Goal: Check status: Check status

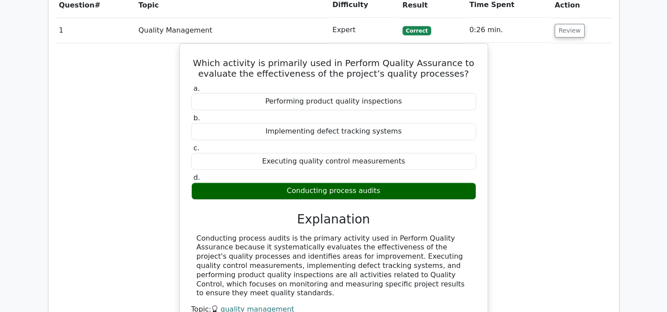
scroll to position [824, 0]
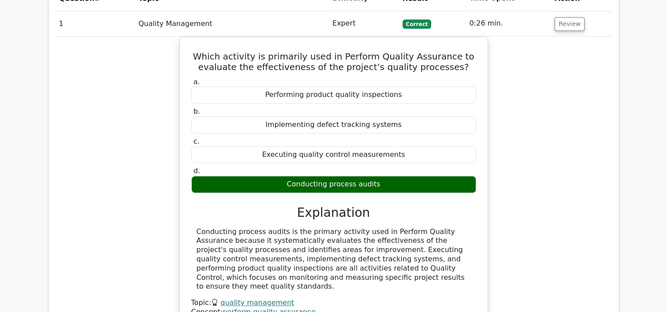
click at [596, 154] on div "Which activity is primarily used in Perform Quality Assurance to evaluate the e…" at bounding box center [334, 192] width 556 height 311
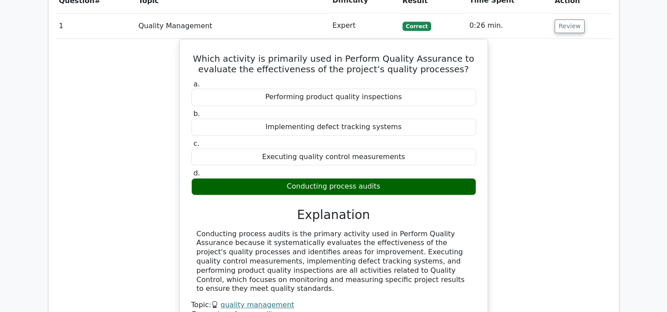
click at [627, 204] on main "Go Premium Project Management Professional Preparation Package (2025) Earn 35 P…" at bounding box center [333, 88] width 667 height 1768
click at [643, 212] on main "Go Premium Project Management Professional Preparation Package (2025) Earn 35 P…" at bounding box center [333, 88] width 667 height 1768
click at [632, 213] on main "Go Premium Project Management Professional Preparation Package (2025) Earn 35 P…" at bounding box center [333, 88] width 667 height 1768
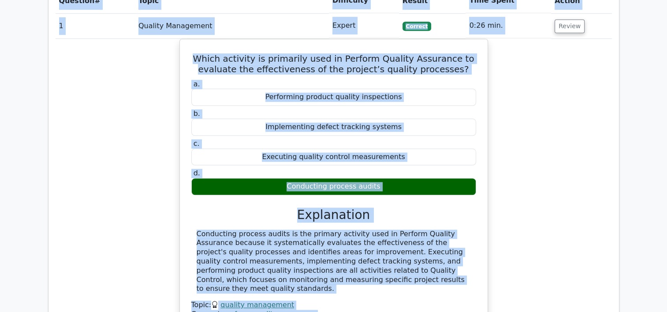
click at [632, 213] on main "Go Premium Project Management Professional Preparation Package (2025) Earn 35 P…" at bounding box center [333, 88] width 667 height 1768
click at [659, 240] on main "Go Premium Project Management Professional Preparation Package (2025) Earn 35 P…" at bounding box center [333, 88] width 667 height 1768
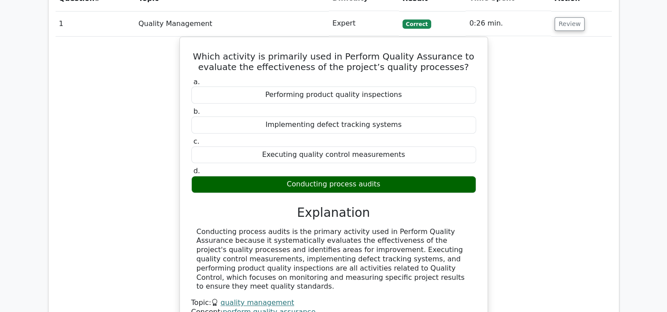
click at [589, 179] on div "Which activity is primarily used in Perform Quality Assurance to evaluate the e…" at bounding box center [334, 192] width 556 height 311
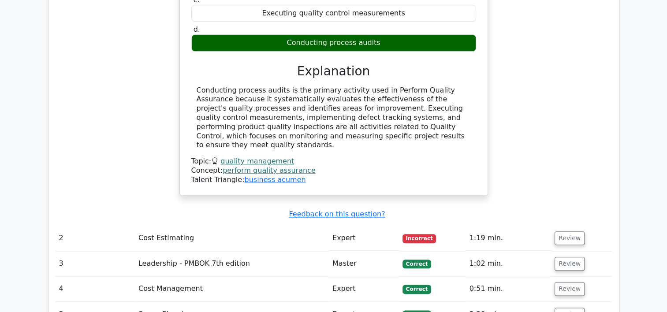
scroll to position [973, 0]
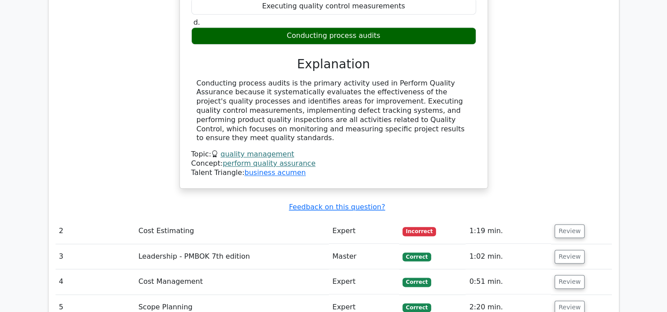
click at [564, 219] on td "Review" at bounding box center [581, 231] width 60 height 25
click at [563, 224] on button "Review" at bounding box center [569, 231] width 30 height 14
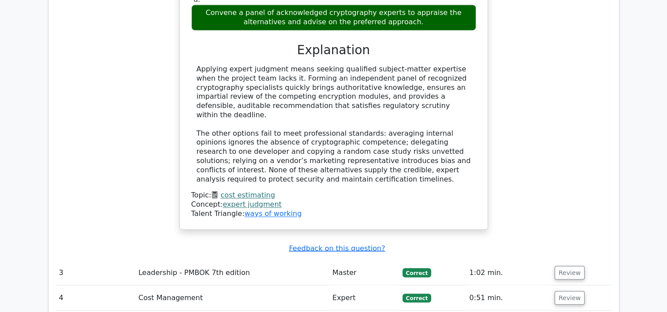
scroll to position [1442, 0]
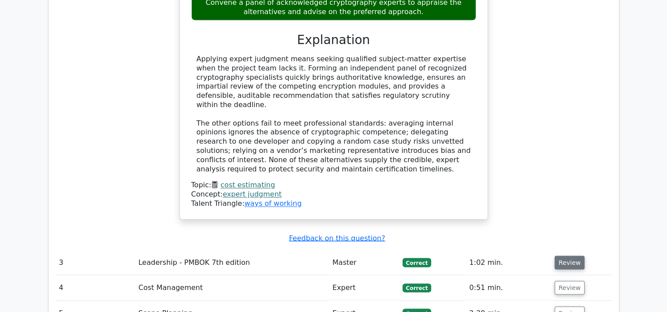
click at [573, 256] on button "Review" at bounding box center [569, 263] width 30 height 14
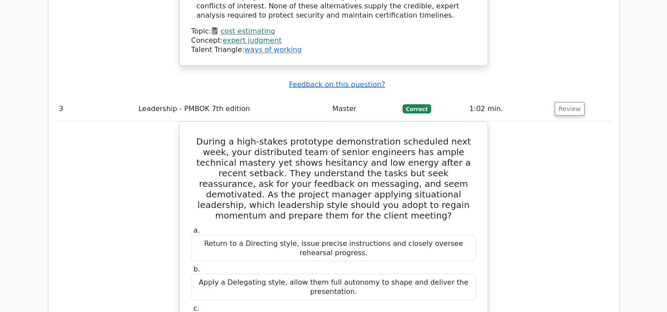
scroll to position [1592, 0]
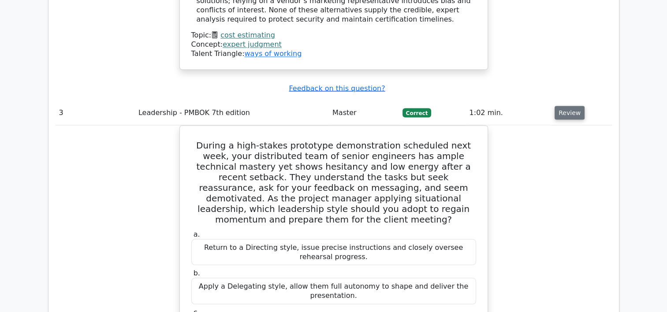
click at [564, 106] on button "Review" at bounding box center [569, 113] width 30 height 14
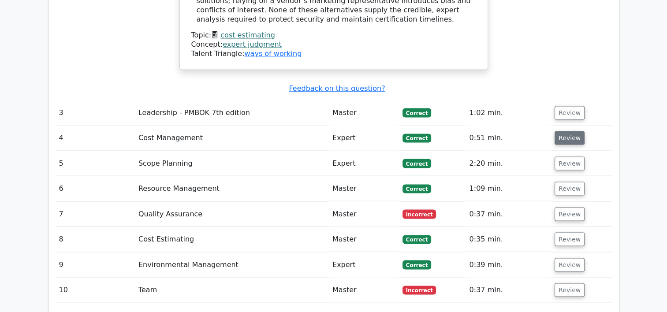
click at [569, 131] on button "Review" at bounding box center [569, 138] width 30 height 14
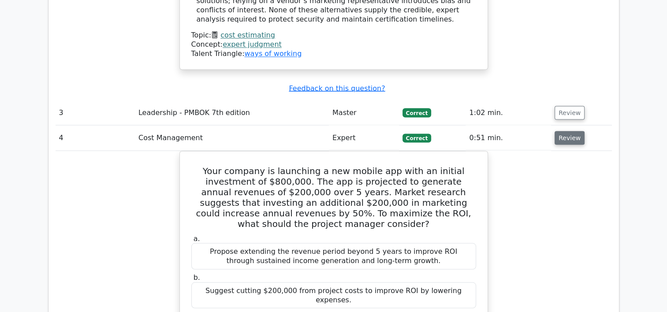
click at [569, 131] on button "Review" at bounding box center [569, 138] width 30 height 14
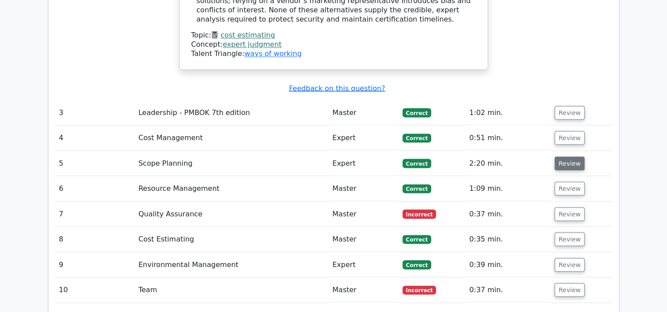
click at [572, 156] on button "Review" at bounding box center [569, 163] width 30 height 14
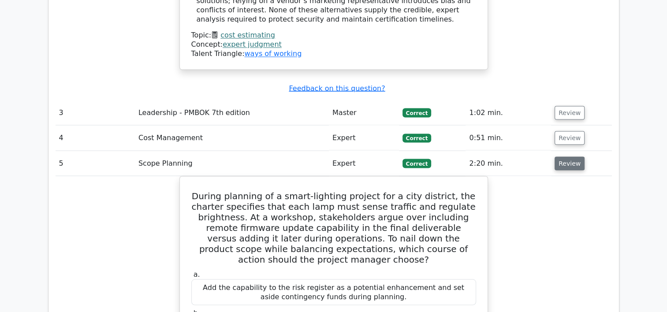
click at [569, 156] on button "Review" at bounding box center [569, 163] width 30 height 14
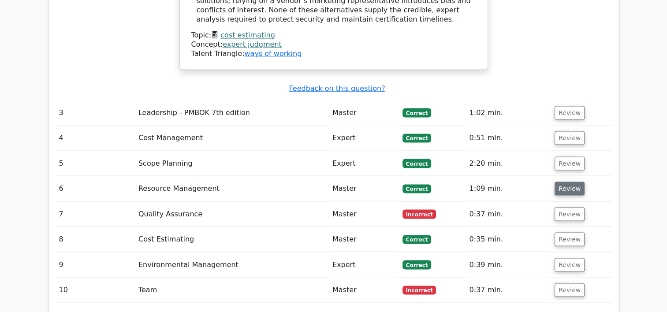
click at [571, 182] on button "Review" at bounding box center [569, 189] width 30 height 14
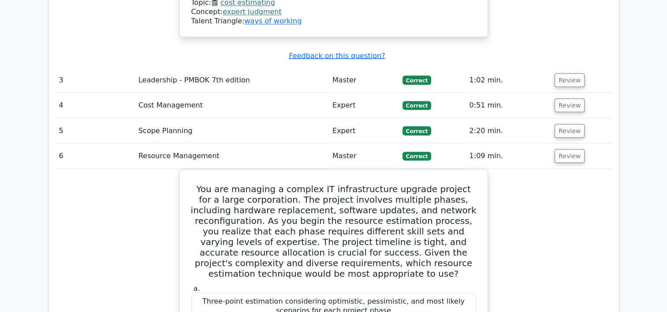
scroll to position [1624, 0]
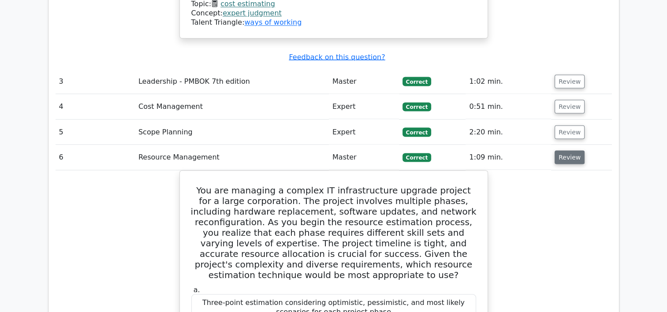
click at [563, 150] on button "Review" at bounding box center [569, 157] width 30 height 14
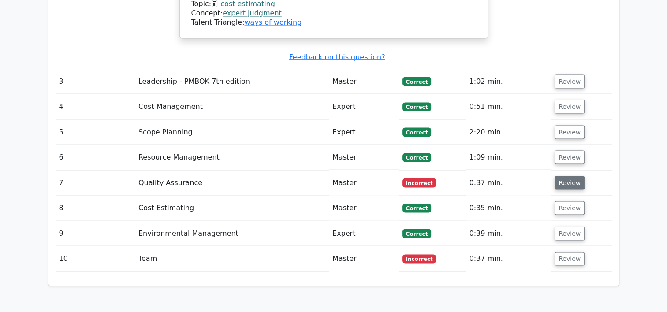
click at [566, 176] on button "Review" at bounding box center [569, 183] width 30 height 14
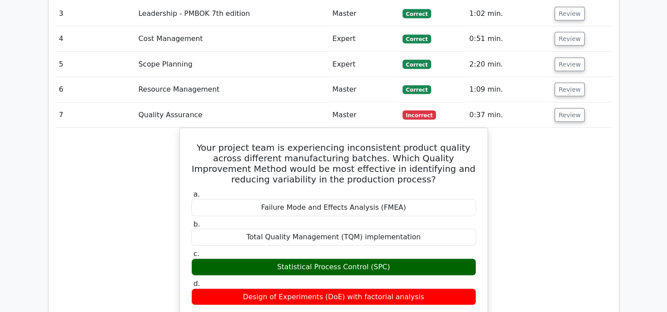
scroll to position [1690, 0]
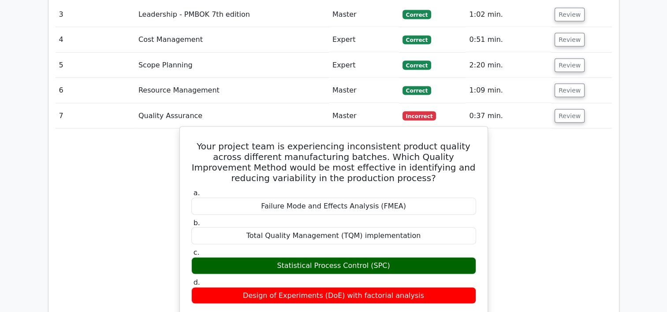
drag, startPoint x: 271, startPoint y: 132, endPoint x: 397, endPoint y: 136, distance: 125.6
click at [397, 198] on div "Failure Mode and Effects Analysis (FMEA)" at bounding box center [333, 206] width 285 height 17
copy div "Failure Mode and Effects Analysis (FMEA)"
drag, startPoint x: 256, startPoint y: 163, endPoint x: 360, endPoint y: 159, distance: 104.0
click at [360, 227] on div "Total Quality Management (TQM) implementation" at bounding box center [333, 235] width 285 height 17
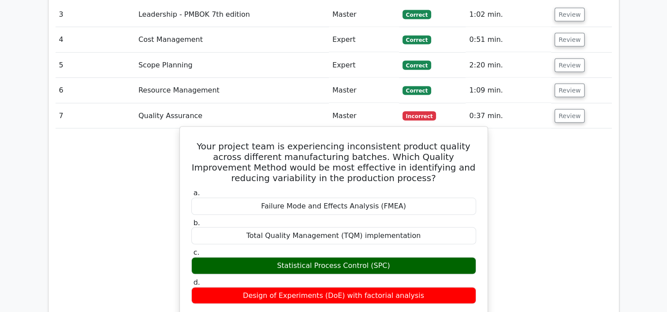
copy div "Total Quality Management (TQM)"
drag, startPoint x: 283, startPoint y: 189, endPoint x: 396, endPoint y: 189, distance: 112.4
click at [396, 257] on div "Statistical Process Control (SPC)" at bounding box center [333, 265] width 285 height 17
copy div "Statistical Process Control (SPC)"
drag, startPoint x: 251, startPoint y: 221, endPoint x: 345, endPoint y: 220, distance: 94.3
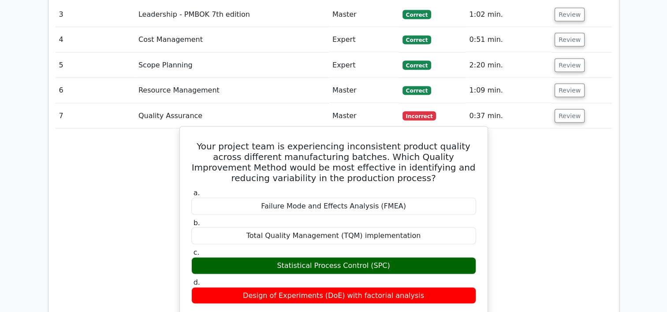
click at [345, 287] on div "Design of Experiments (DoE) with factorial analysis" at bounding box center [333, 295] width 285 height 17
copy div "Design of Experiments (DoE)"
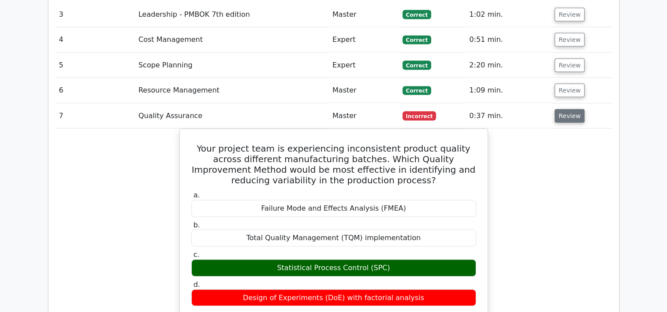
click at [566, 109] on button "Review" at bounding box center [569, 116] width 30 height 14
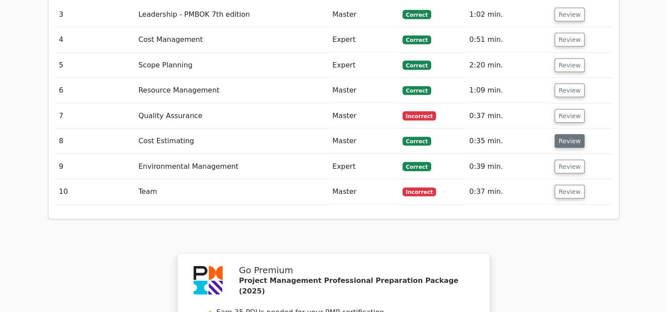
click at [571, 134] on button "Review" at bounding box center [569, 141] width 30 height 14
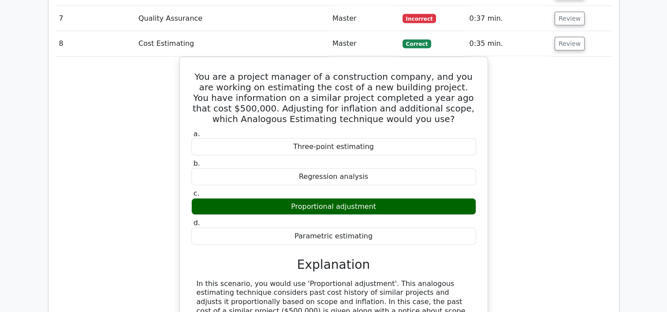
scroll to position [1799, 0]
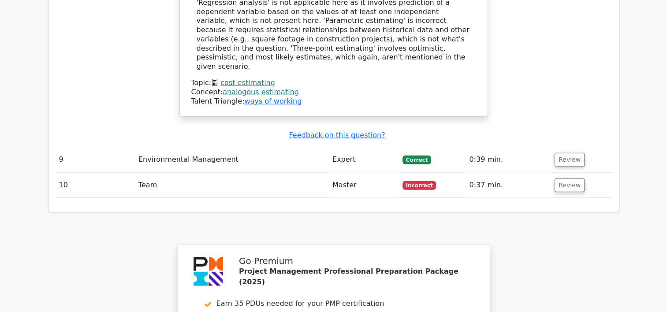
scroll to position [2137, 0]
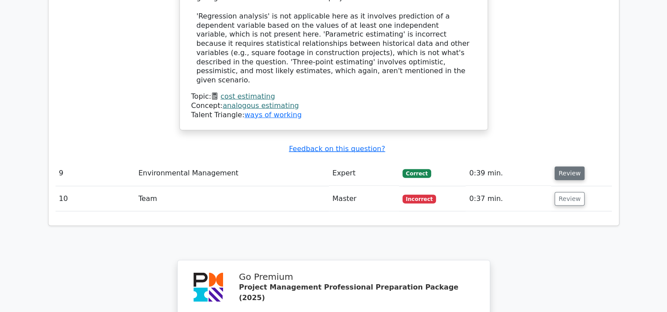
click at [571, 167] on button "Review" at bounding box center [569, 174] width 30 height 14
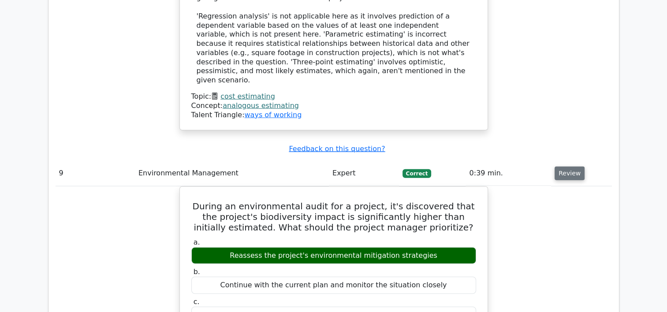
click at [571, 167] on button "Review" at bounding box center [569, 174] width 30 height 14
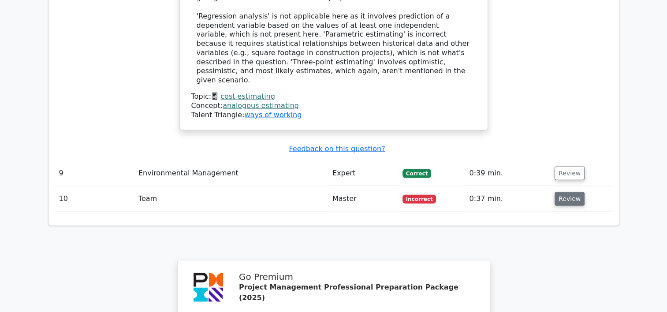
click at [560, 192] on button "Review" at bounding box center [569, 199] width 30 height 14
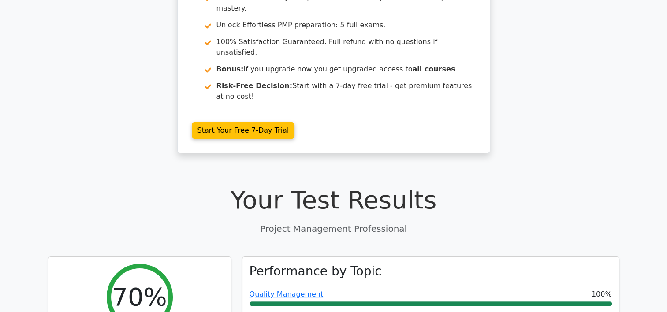
scroll to position [0, 0]
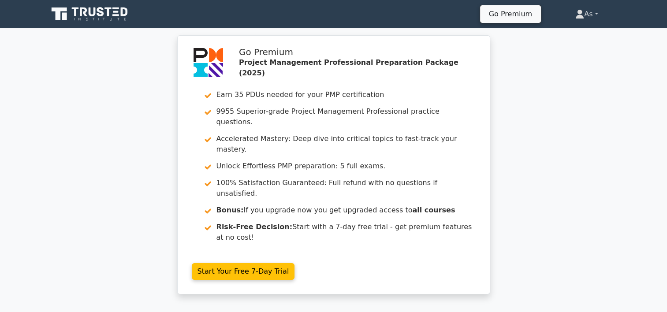
click at [592, 15] on link "As" at bounding box center [586, 14] width 65 height 18
click at [588, 36] on link "Profile" at bounding box center [589, 35] width 70 height 14
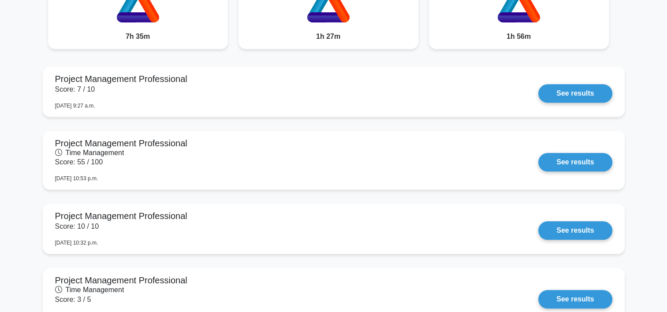
scroll to position [787, 0]
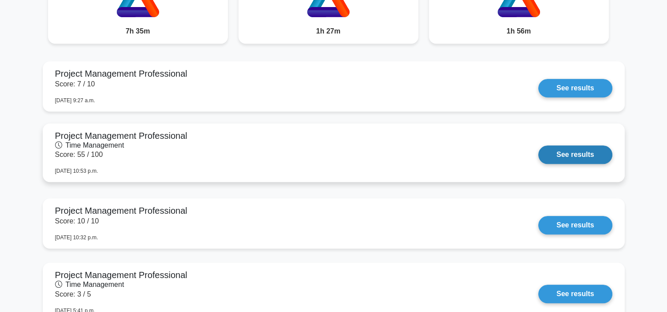
click at [571, 149] on link "See results" at bounding box center [575, 154] width 74 height 19
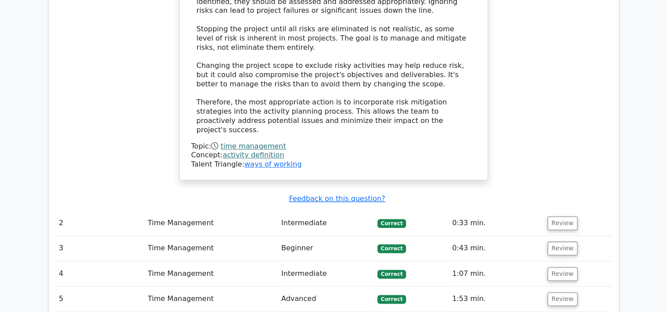
scroll to position [1012, 0]
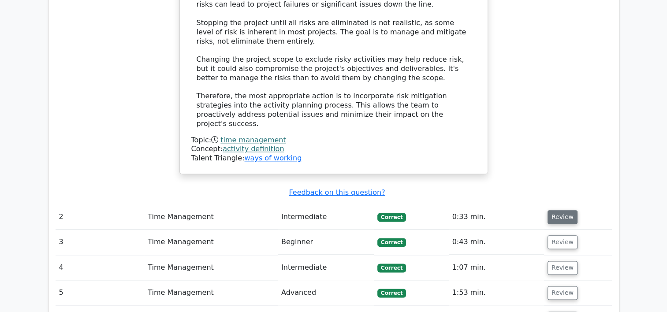
click at [557, 210] on button "Review" at bounding box center [562, 217] width 30 height 14
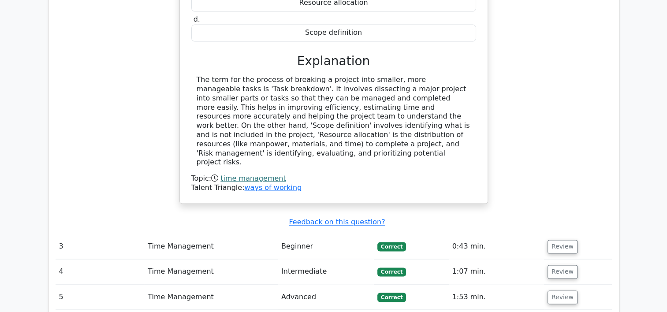
scroll to position [1372, 0]
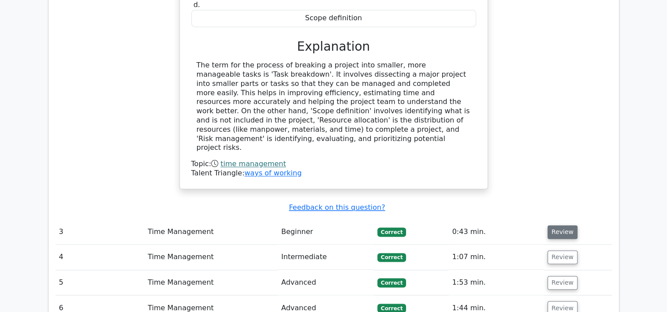
click at [571, 225] on button "Review" at bounding box center [562, 232] width 30 height 14
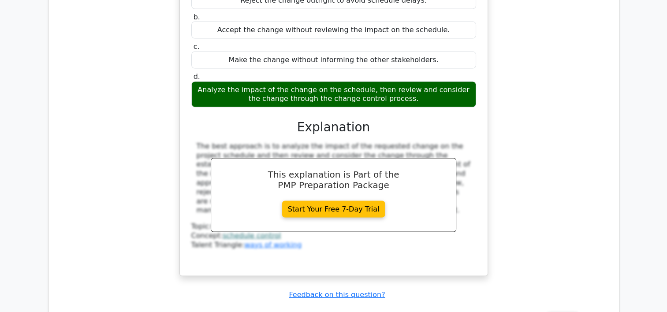
scroll to position [1826, 0]
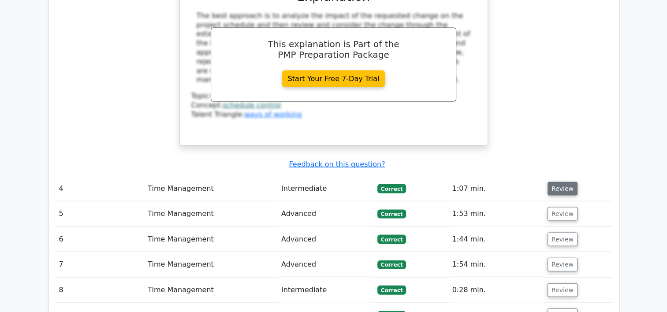
click at [560, 182] on button "Review" at bounding box center [562, 189] width 30 height 14
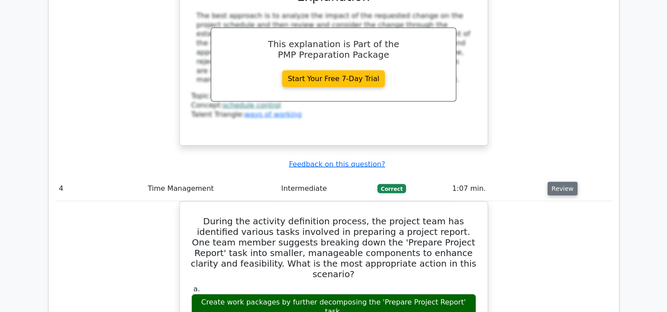
click at [560, 182] on button "Review" at bounding box center [562, 189] width 30 height 14
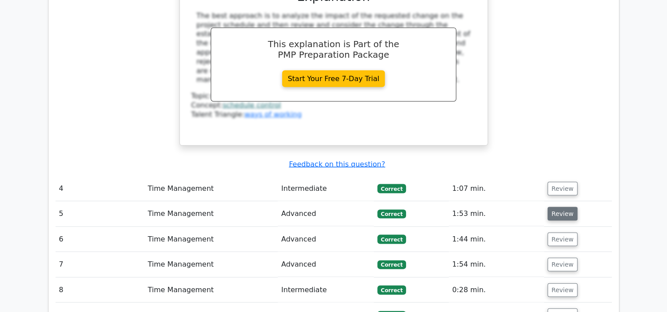
click at [563, 207] on button "Review" at bounding box center [562, 214] width 30 height 14
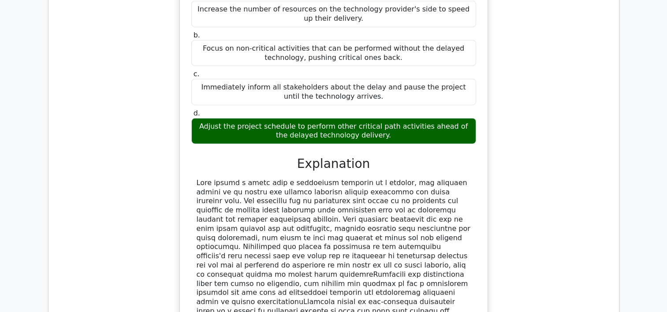
scroll to position [2162, 0]
